Goal: Task Accomplishment & Management: Manage account settings

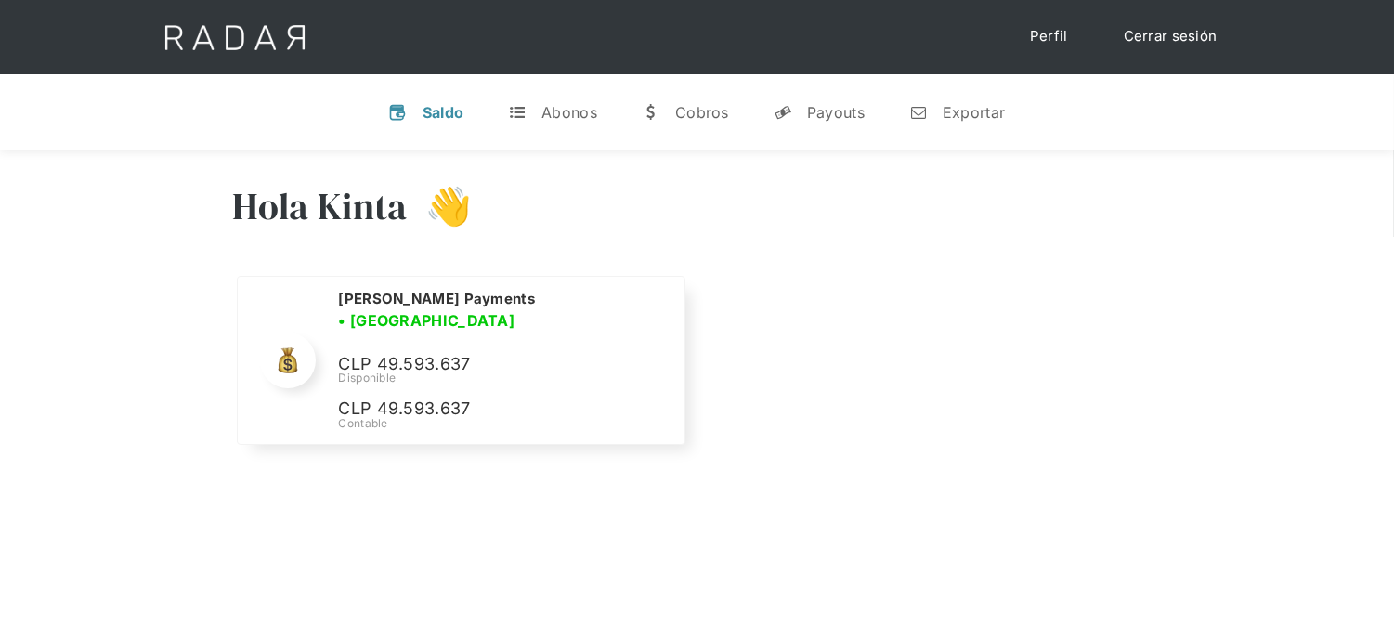
click at [1177, 43] on link "Cerrar sesión" at bounding box center [1170, 37] width 131 height 36
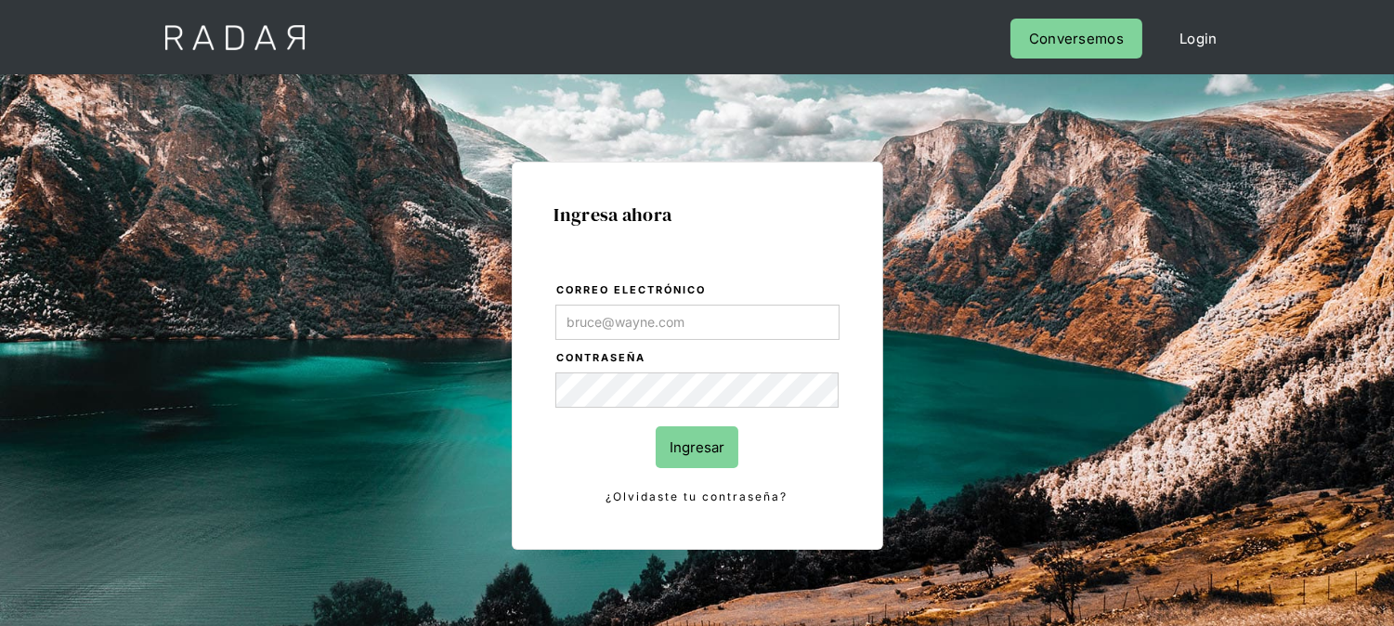
type input "[EMAIL_ADDRESS][DOMAIN_NAME]"
click at [681, 443] on input "Ingresar" at bounding box center [697, 447] width 83 height 42
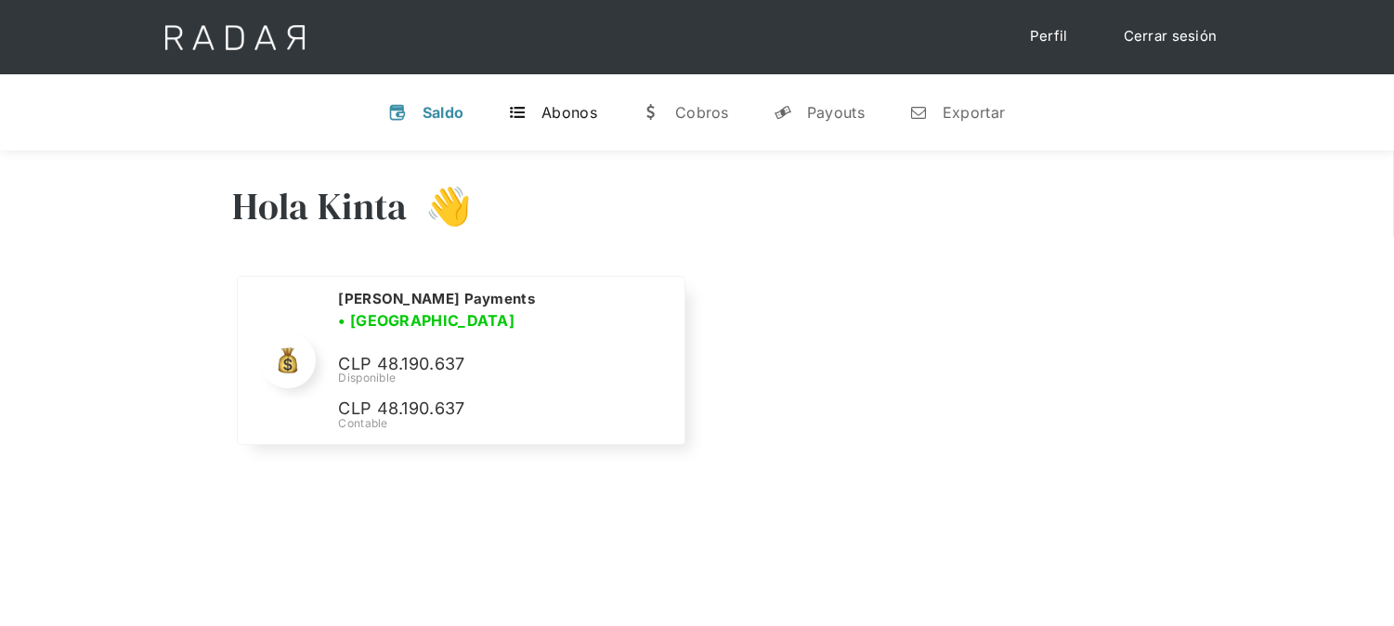
click at [517, 116] on div "t" at bounding box center [517, 112] width 19 height 19
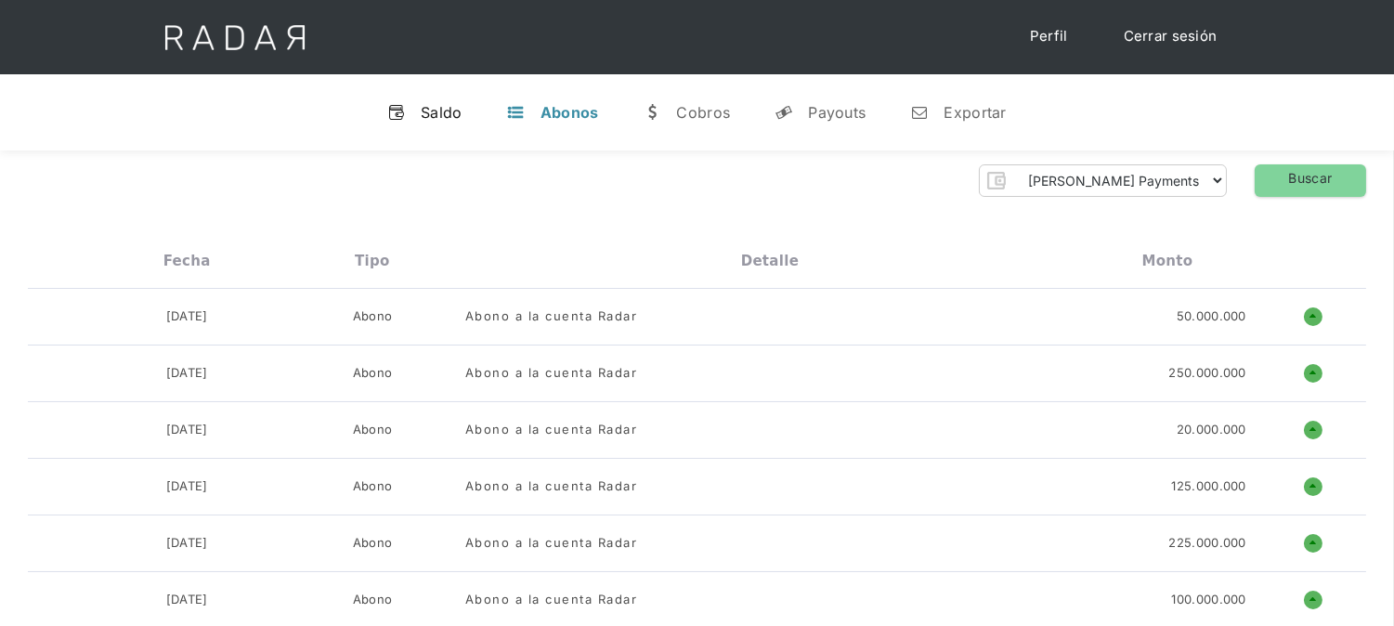
click at [429, 116] on div "Saldo" at bounding box center [442, 112] width 42 height 19
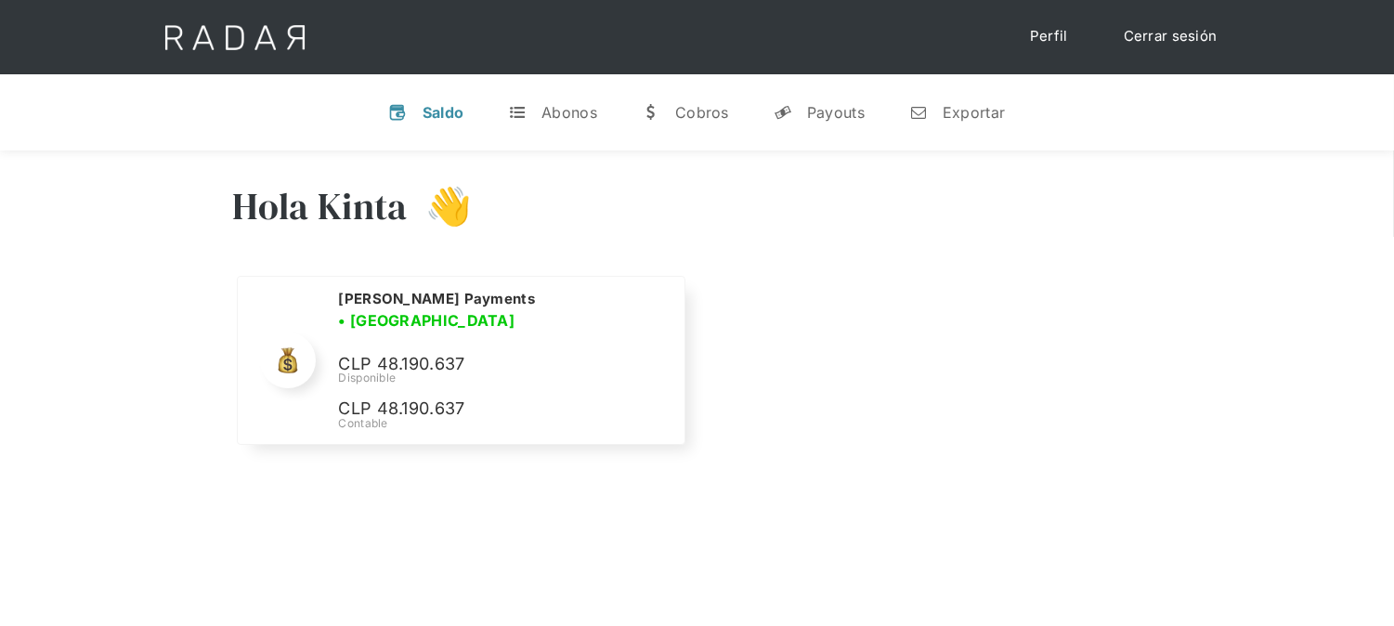
click at [1176, 35] on link "Cerrar sesión" at bounding box center [1170, 37] width 131 height 36
